Goal: Task Accomplishment & Management: Use online tool/utility

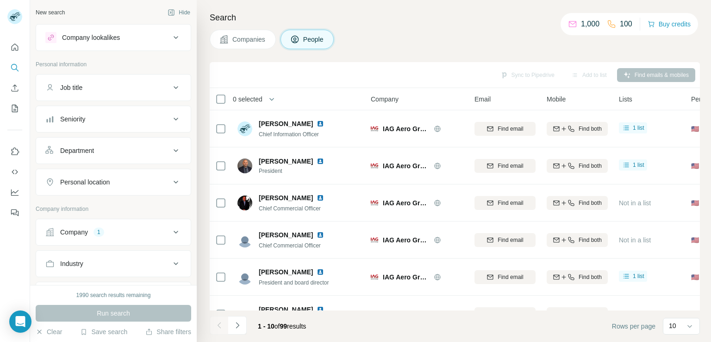
click at [161, 230] on div "Company 1" at bounding box center [107, 231] width 125 height 9
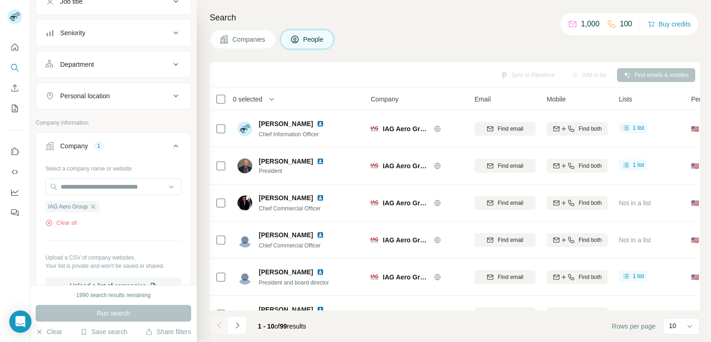
scroll to position [93, 0]
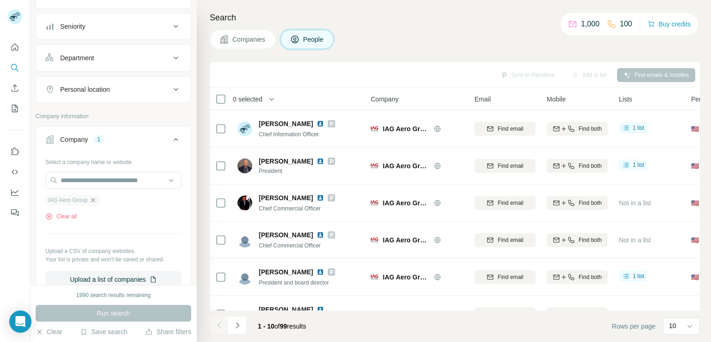
click at [93, 199] on icon "button" at bounding box center [93, 200] width 4 height 4
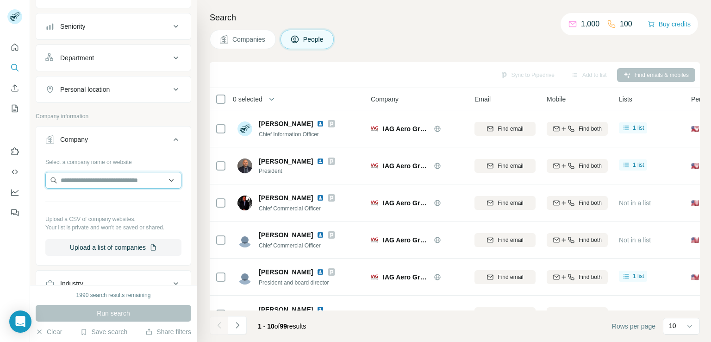
click at [104, 176] on input "text" at bounding box center [113, 180] width 136 height 17
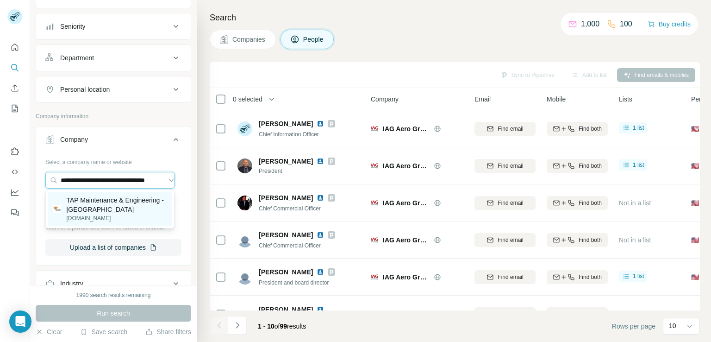
type input "**********"
click at [103, 210] on p "TAP Maintenance & Engineering - [GEOGRAPHIC_DATA]" at bounding box center [116, 204] width 100 height 19
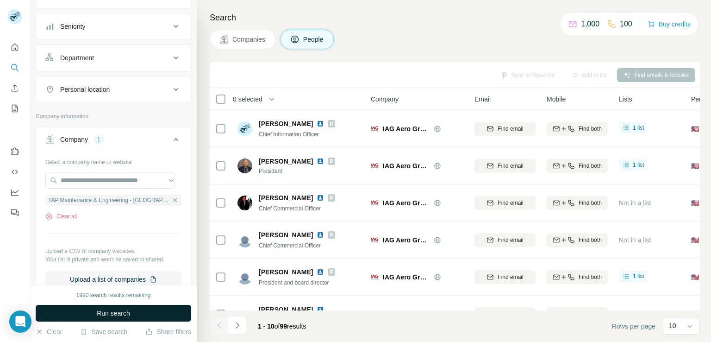
click at [140, 318] on button "Run search" at bounding box center [114, 313] width 156 height 17
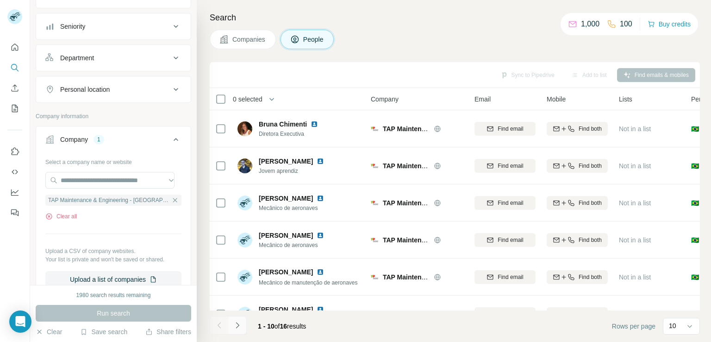
click at [245, 330] on button "Navigate to next page" at bounding box center [237, 325] width 19 height 19
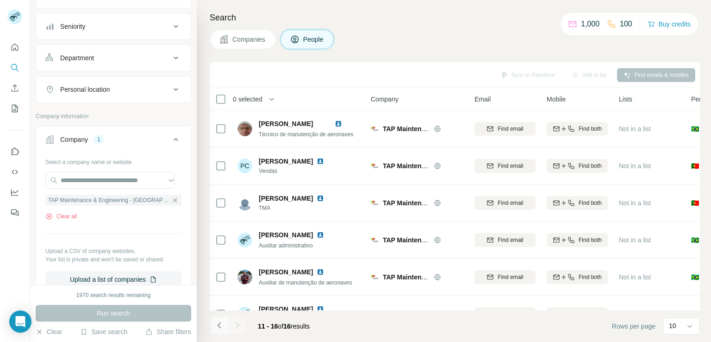
click at [220, 330] on button "Navigate to previous page" at bounding box center [219, 325] width 19 height 19
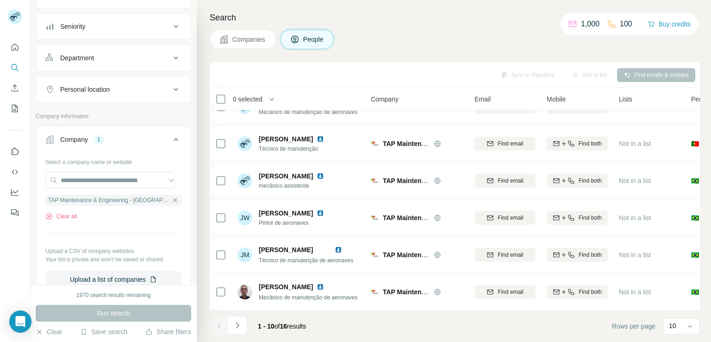
scroll to position [175, 0]
click at [241, 328] on icon "Navigate to next page" at bounding box center [237, 325] width 9 height 9
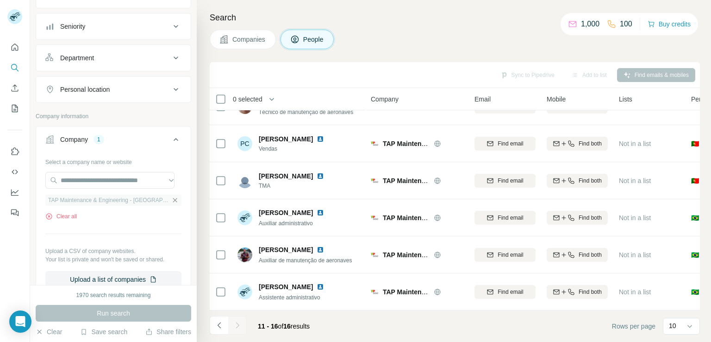
click at [171, 200] on icon "button" at bounding box center [174, 199] width 7 height 7
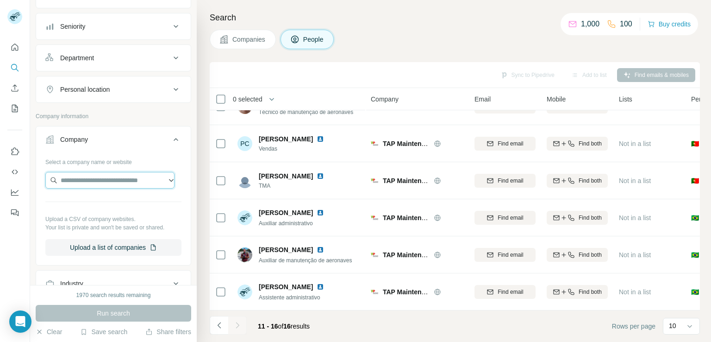
click at [117, 182] on input "text" at bounding box center [109, 180] width 129 height 17
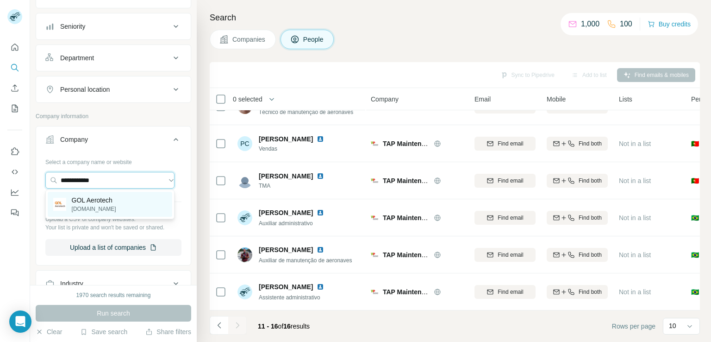
type input "**********"
click at [112, 205] on p "[DOMAIN_NAME]" at bounding box center [94, 209] width 44 height 8
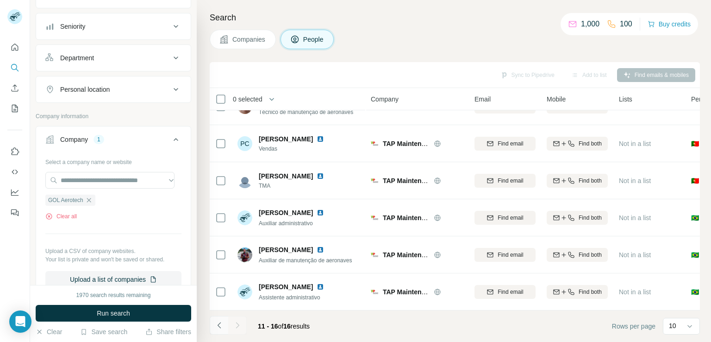
click at [216, 327] on icon "Navigate to previous page" at bounding box center [219, 325] width 9 height 9
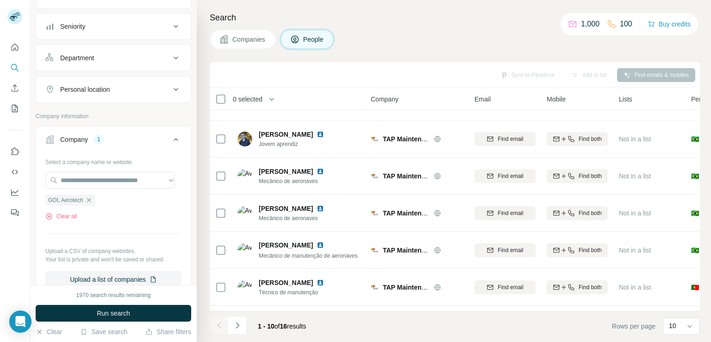
scroll to position [175, 0]
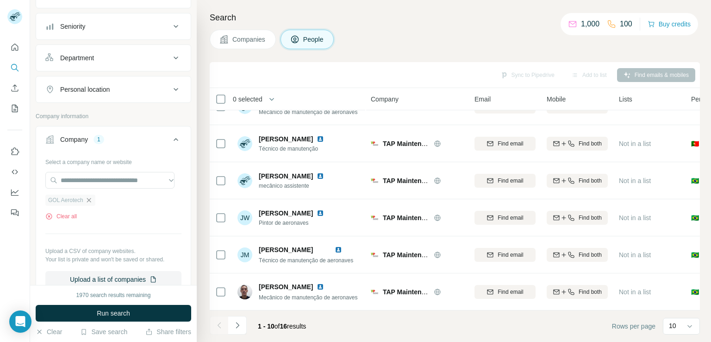
click at [86, 201] on icon "button" at bounding box center [88, 199] width 7 height 7
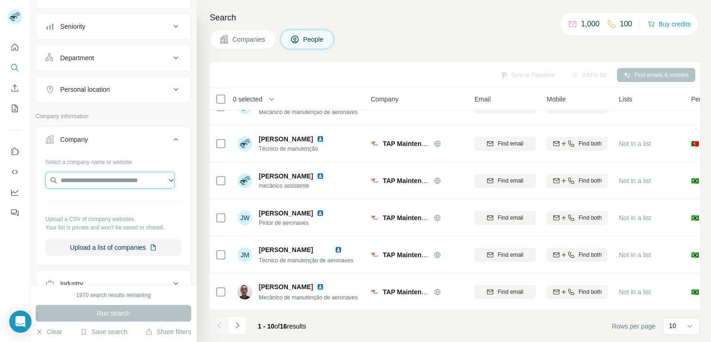
click at [95, 180] on input "text" at bounding box center [109, 180] width 129 height 17
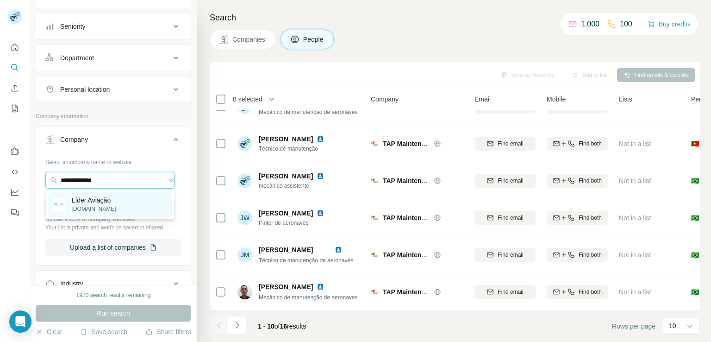
type input "**********"
click at [126, 211] on div "Líder Aviação [DOMAIN_NAME]" at bounding box center [110, 204] width 125 height 25
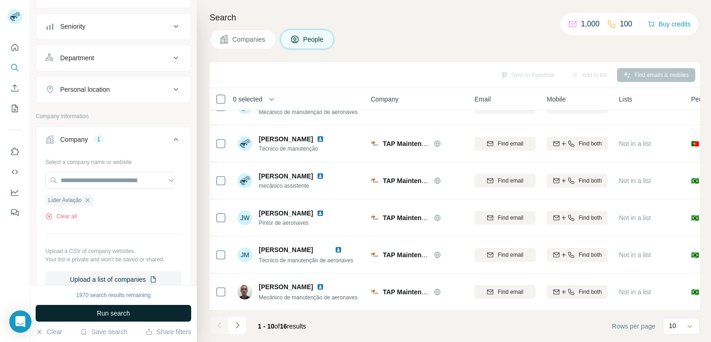
click at [126, 314] on span "Run search" at bounding box center [113, 312] width 33 height 9
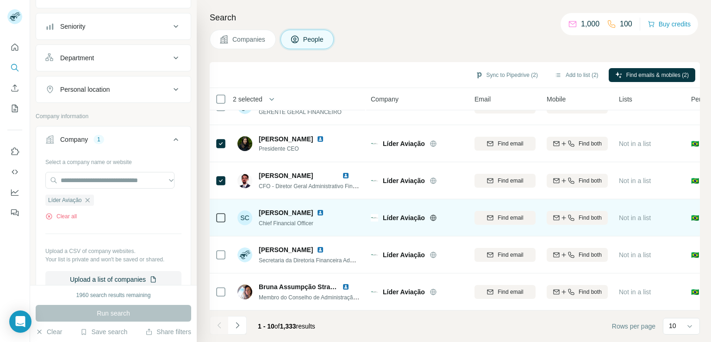
click at [213, 208] on td at bounding box center [221, 217] width 22 height 37
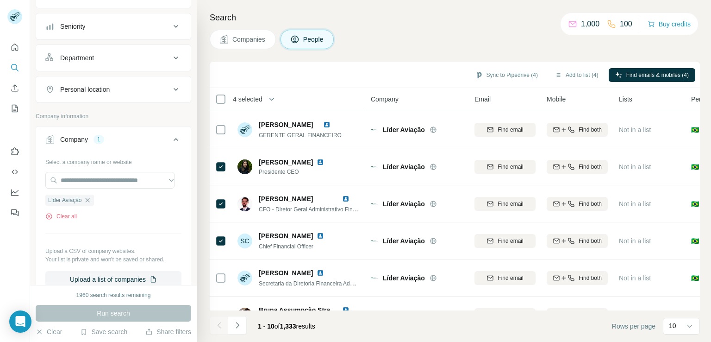
scroll to position [175, 0]
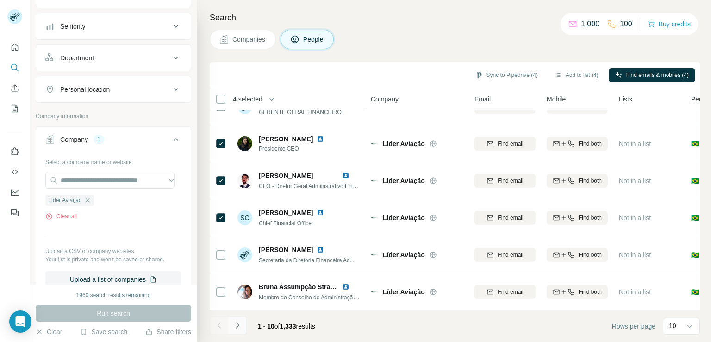
click at [243, 329] on button "Navigate to next page" at bounding box center [237, 325] width 19 height 19
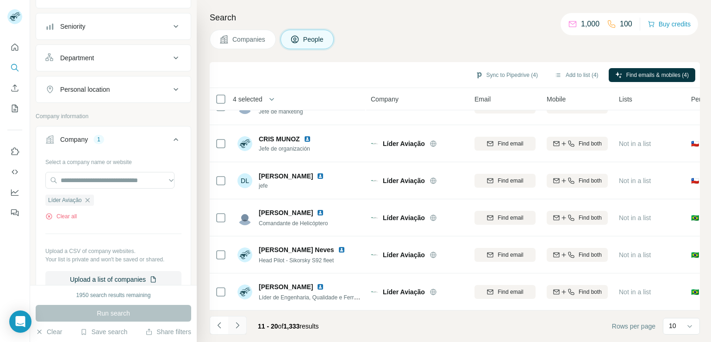
click at [238, 318] on button "Navigate to next page" at bounding box center [237, 325] width 19 height 19
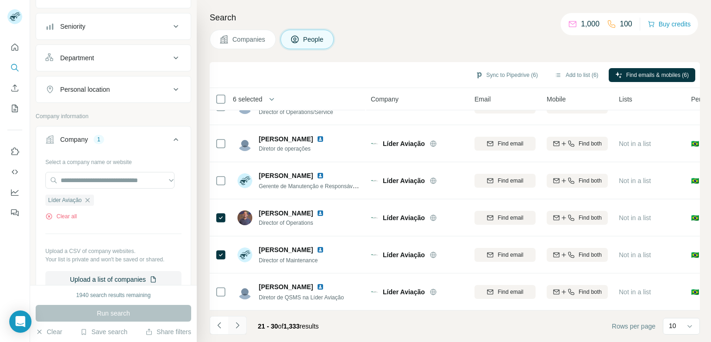
click at [239, 328] on icon "Navigate to next page" at bounding box center [237, 325] width 9 height 9
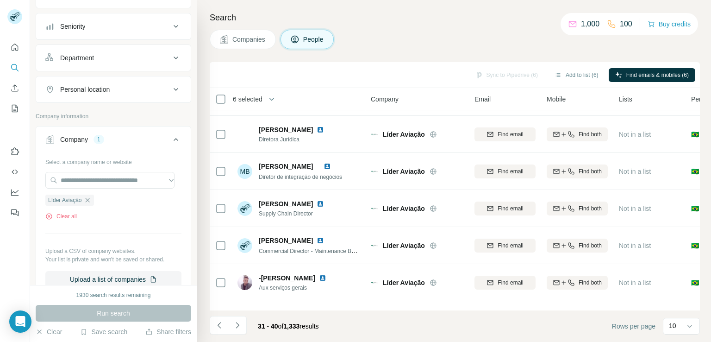
scroll to position [0, 0]
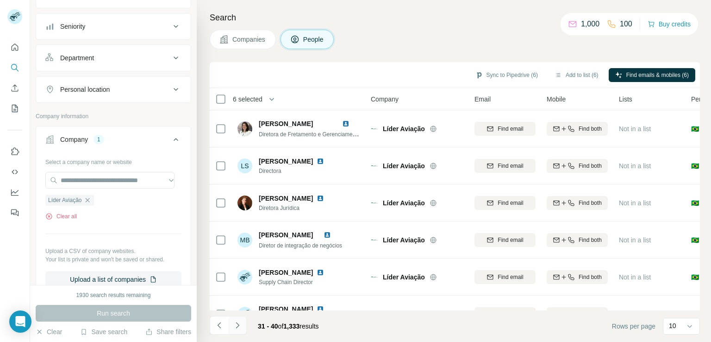
click at [240, 325] on icon "Navigate to next page" at bounding box center [237, 325] width 9 height 9
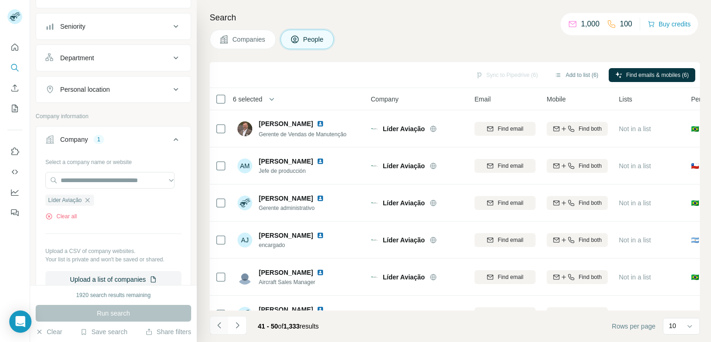
click at [219, 328] on icon "Navigate to previous page" at bounding box center [219, 325] width 9 height 9
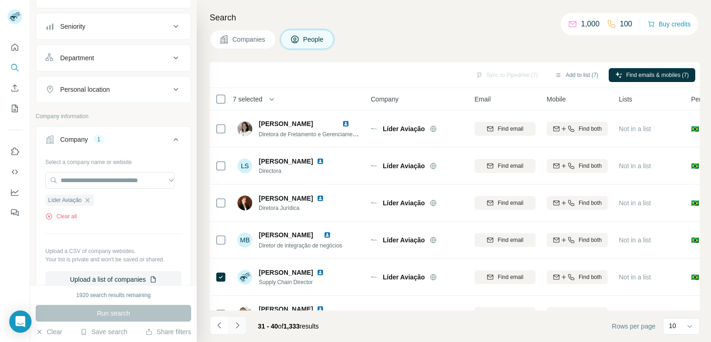
click at [234, 321] on icon "Navigate to next page" at bounding box center [237, 325] width 9 height 9
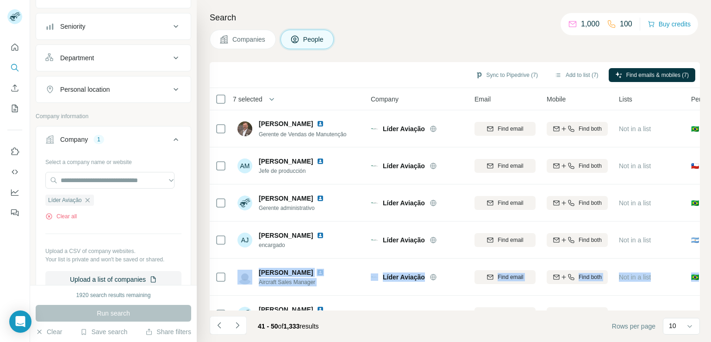
drag, startPoint x: 705, startPoint y: 229, endPoint x: 697, endPoint y: 286, distance: 57.1
click at [697, 286] on div "Search Companies People Sync to Pipedrive (7) Add to list (7) Find emails & mob…" at bounding box center [454, 171] width 515 height 342
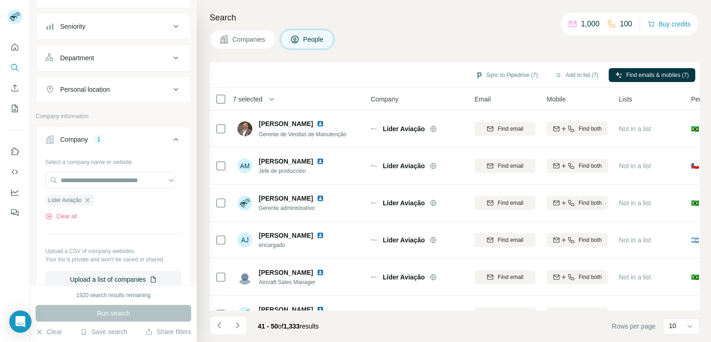
click at [708, 212] on div "Search Companies People Sync to Pipedrive (7) Add to list (7) Find emails & mob…" at bounding box center [454, 171] width 515 height 342
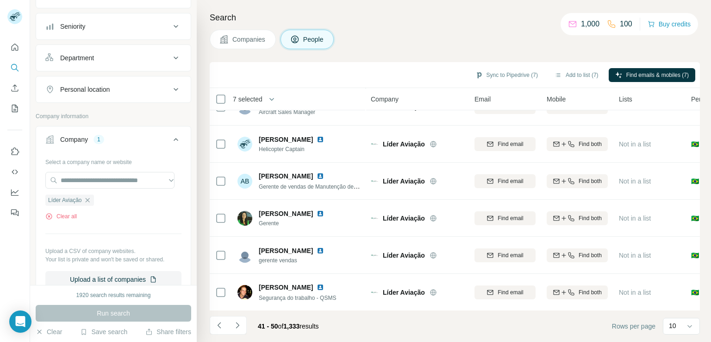
scroll to position [175, 0]
click at [239, 320] on button "Navigate to next page" at bounding box center [237, 325] width 19 height 19
click at [239, 321] on icon "Navigate to next page" at bounding box center [237, 325] width 9 height 9
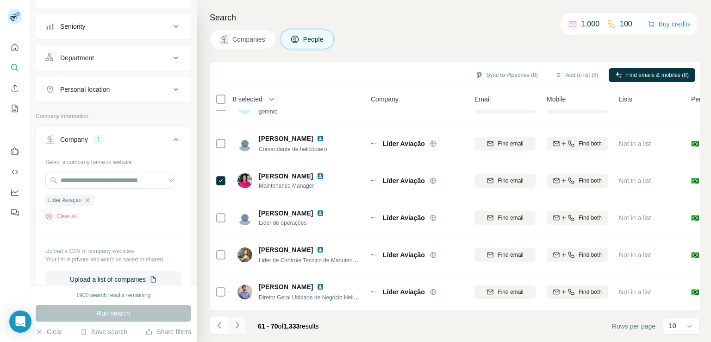
click at [231, 330] on button "Navigate to next page" at bounding box center [237, 325] width 19 height 19
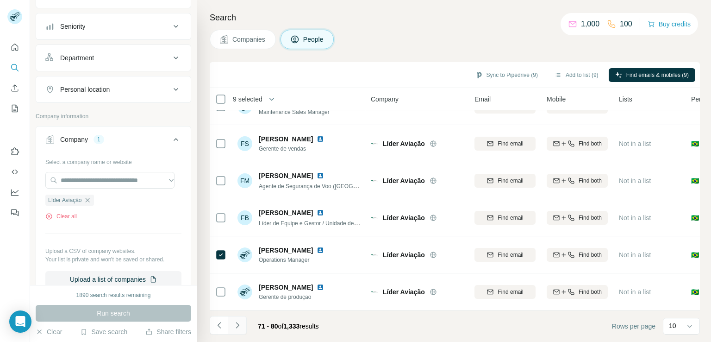
click at [235, 327] on icon "Navigate to next page" at bounding box center [237, 325] width 9 height 9
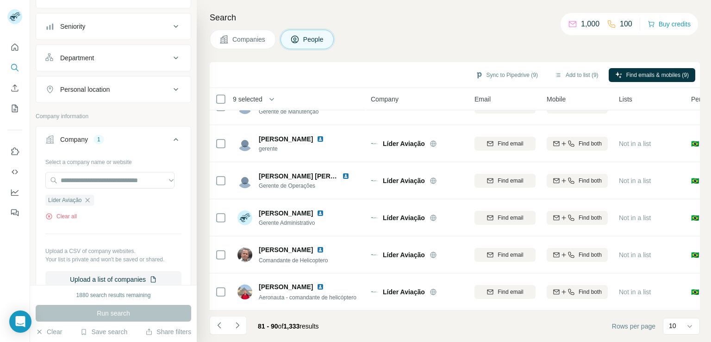
scroll to position [0, 0]
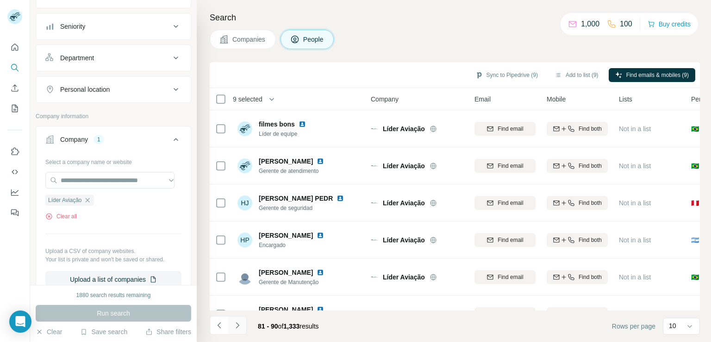
click at [236, 328] on icon "Navigate to next page" at bounding box center [237, 325] width 9 height 9
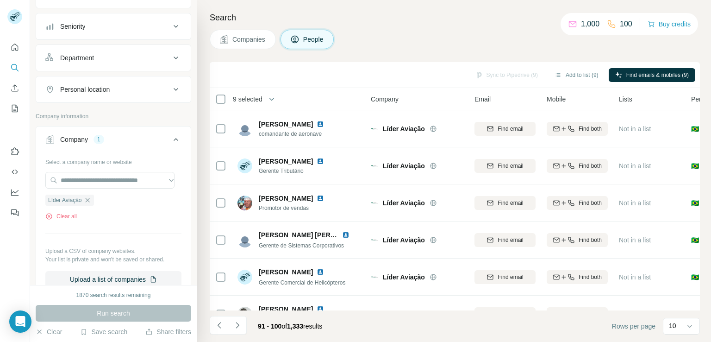
scroll to position [175, 0]
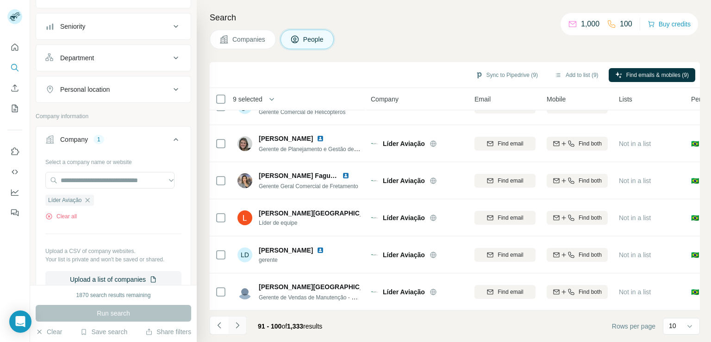
click at [233, 321] on icon "Navigate to next page" at bounding box center [237, 325] width 9 height 9
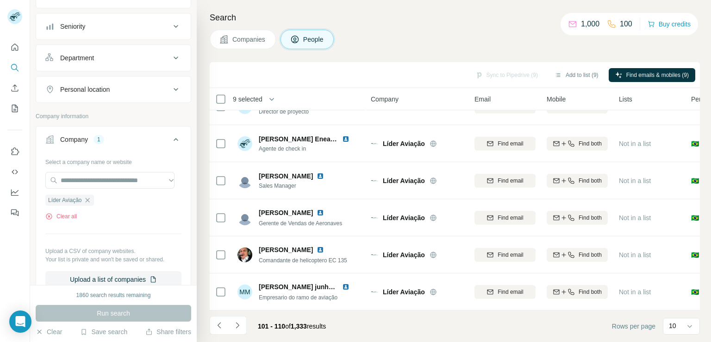
scroll to position [0, 0]
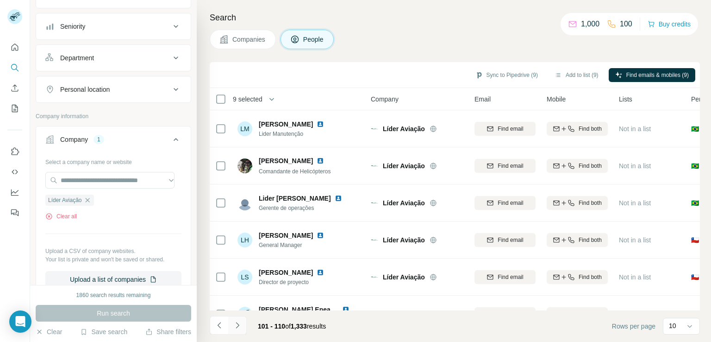
click at [239, 326] on icon "Navigate to next page" at bounding box center [237, 325] width 9 height 9
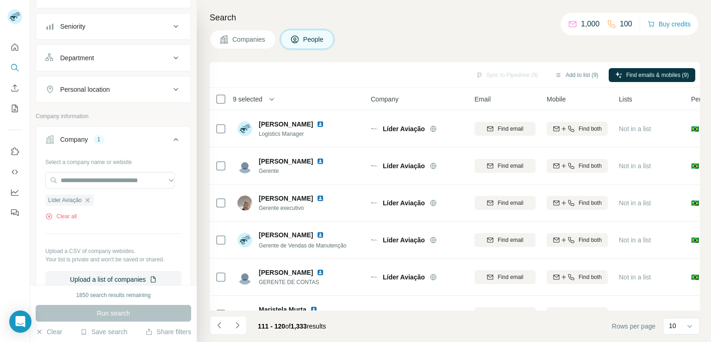
scroll to position [175, 0]
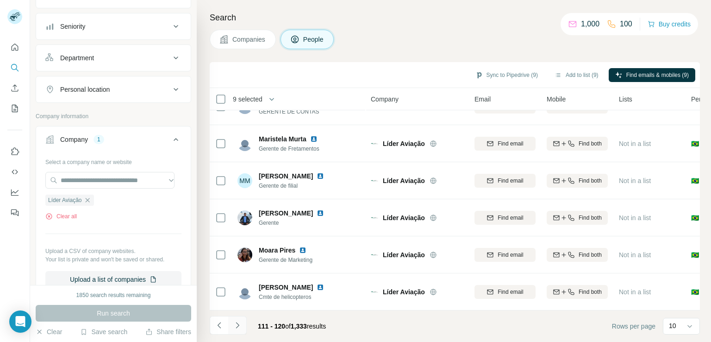
click at [234, 326] on icon "Navigate to next page" at bounding box center [237, 325] width 9 height 9
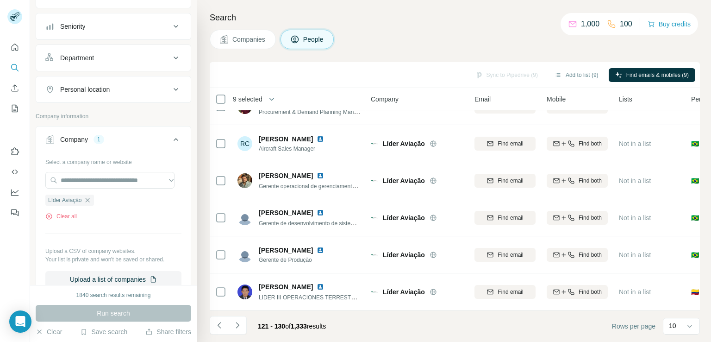
scroll to position [0, 0]
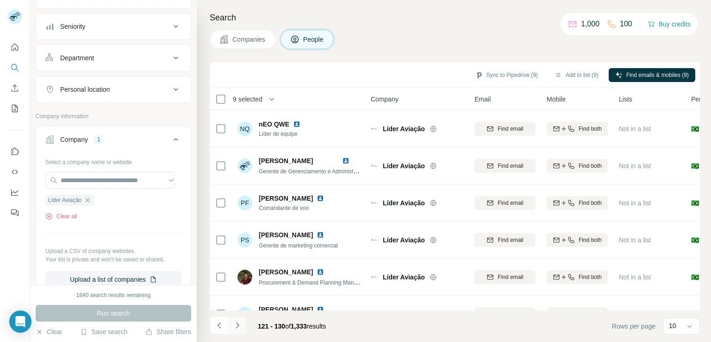
click at [230, 329] on button "Navigate to next page" at bounding box center [237, 325] width 19 height 19
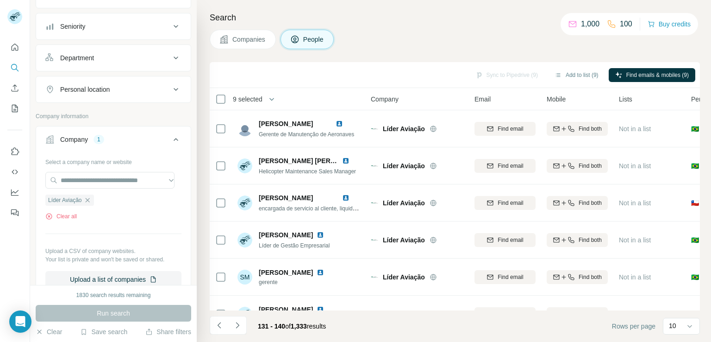
click at [700, 252] on div "Search Companies People Sync to Pipedrive (9) Add to list (9) Find emails & mob…" at bounding box center [454, 171] width 515 height 342
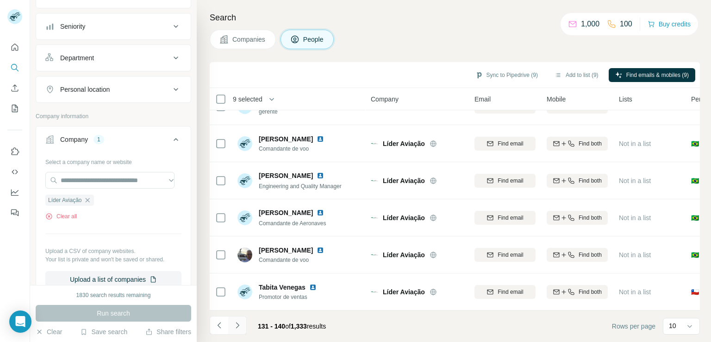
click at [239, 325] on icon "Navigate to next page" at bounding box center [237, 325] width 3 height 6
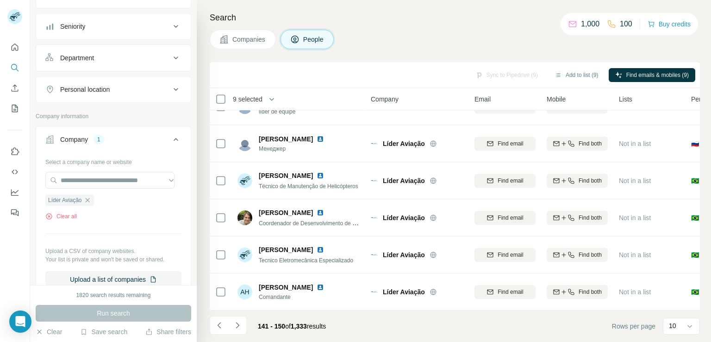
scroll to position [0, 0]
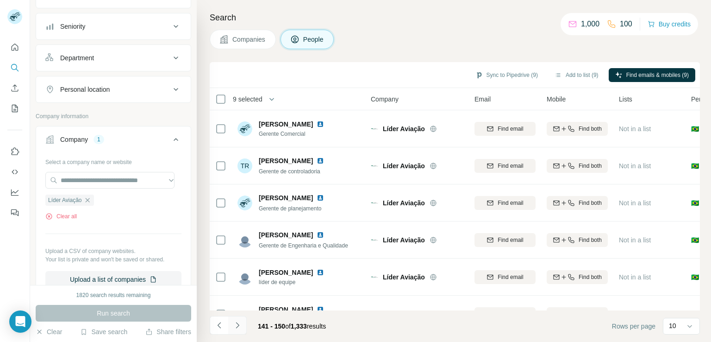
click at [235, 327] on icon "Navigate to next page" at bounding box center [237, 325] width 9 height 9
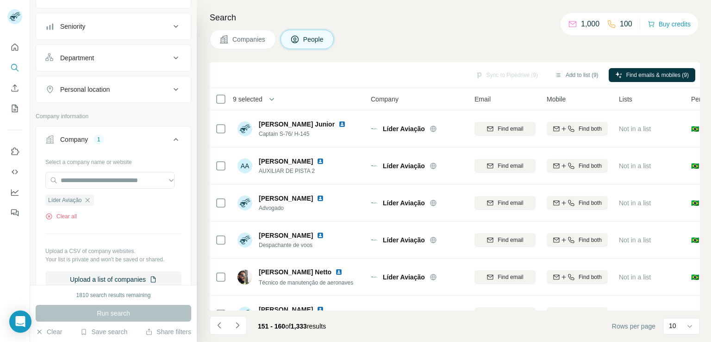
click at [700, 279] on div "Search Companies People Sync to Pipedrive (9) Add to list (9) Find emails & mob…" at bounding box center [454, 171] width 515 height 342
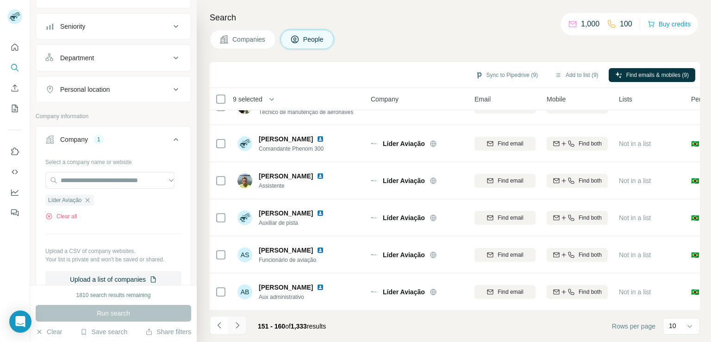
click at [239, 325] on icon "Navigate to next page" at bounding box center [237, 325] width 3 height 6
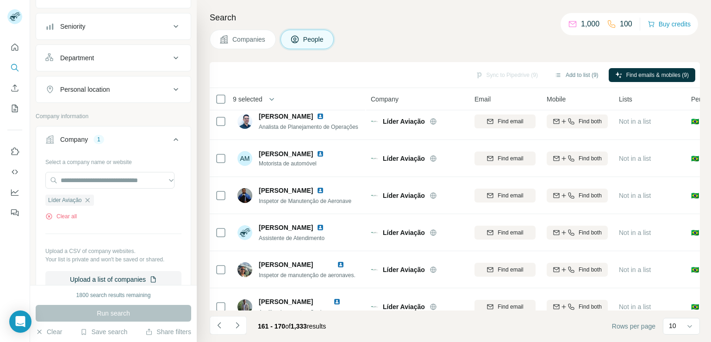
scroll to position [6, 0]
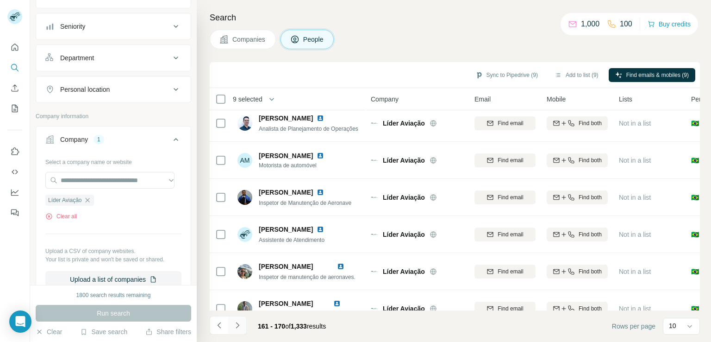
click at [237, 321] on icon "Navigate to next page" at bounding box center [237, 325] width 9 height 9
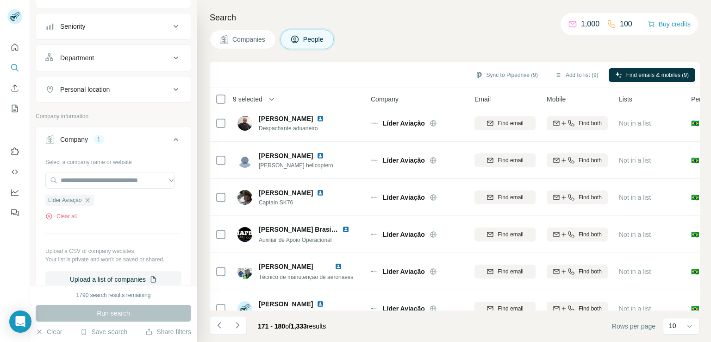
scroll to position [175, 0]
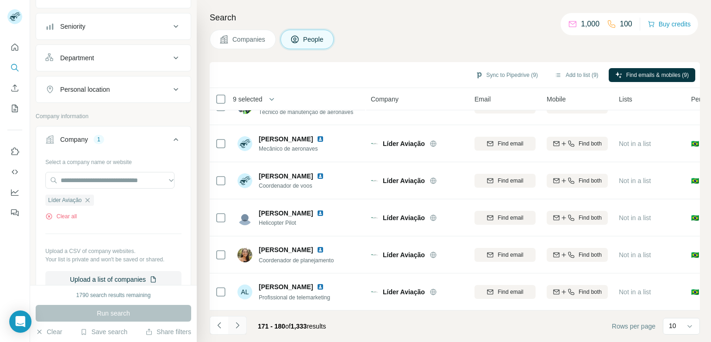
click at [240, 326] on icon "Navigate to next page" at bounding box center [237, 325] width 9 height 9
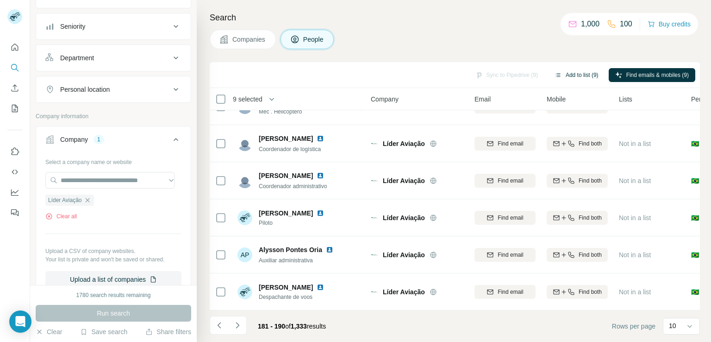
click at [582, 78] on button "Add to list (9)" at bounding box center [576, 75] width 57 height 14
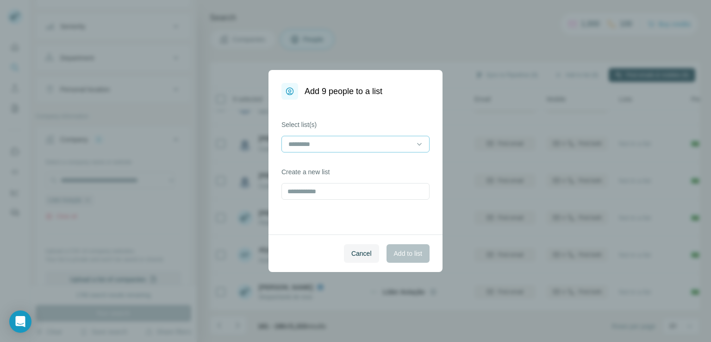
click at [343, 139] on input at bounding box center [350, 144] width 125 height 10
type input "**********"
click at [343, 196] on input "text" at bounding box center [356, 191] width 148 height 17
type input "**********"
click at [410, 253] on span "Add to list" at bounding box center [408, 253] width 28 height 9
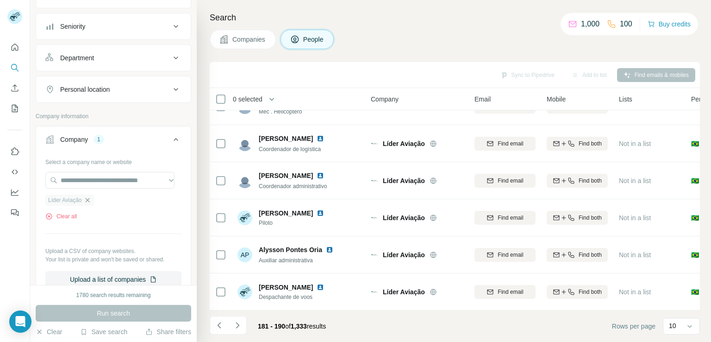
click at [88, 201] on icon "button" at bounding box center [87, 200] width 4 height 4
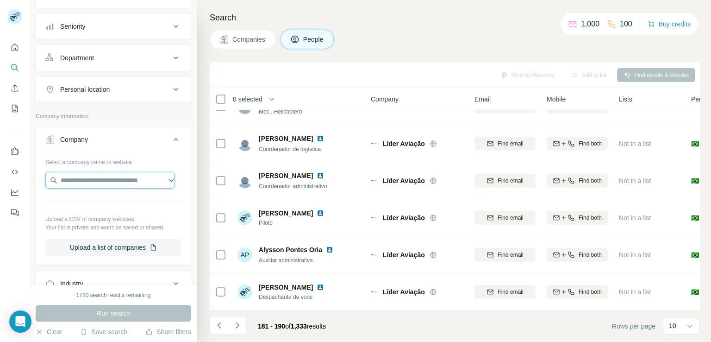
click at [100, 184] on input "text" at bounding box center [109, 180] width 129 height 17
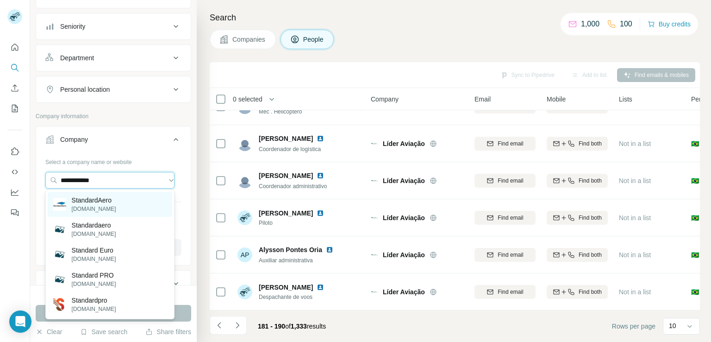
type input "**********"
click at [123, 205] on div "StandardAero [DOMAIN_NAME]" at bounding box center [110, 204] width 125 height 25
